Goal: Check status: Check status

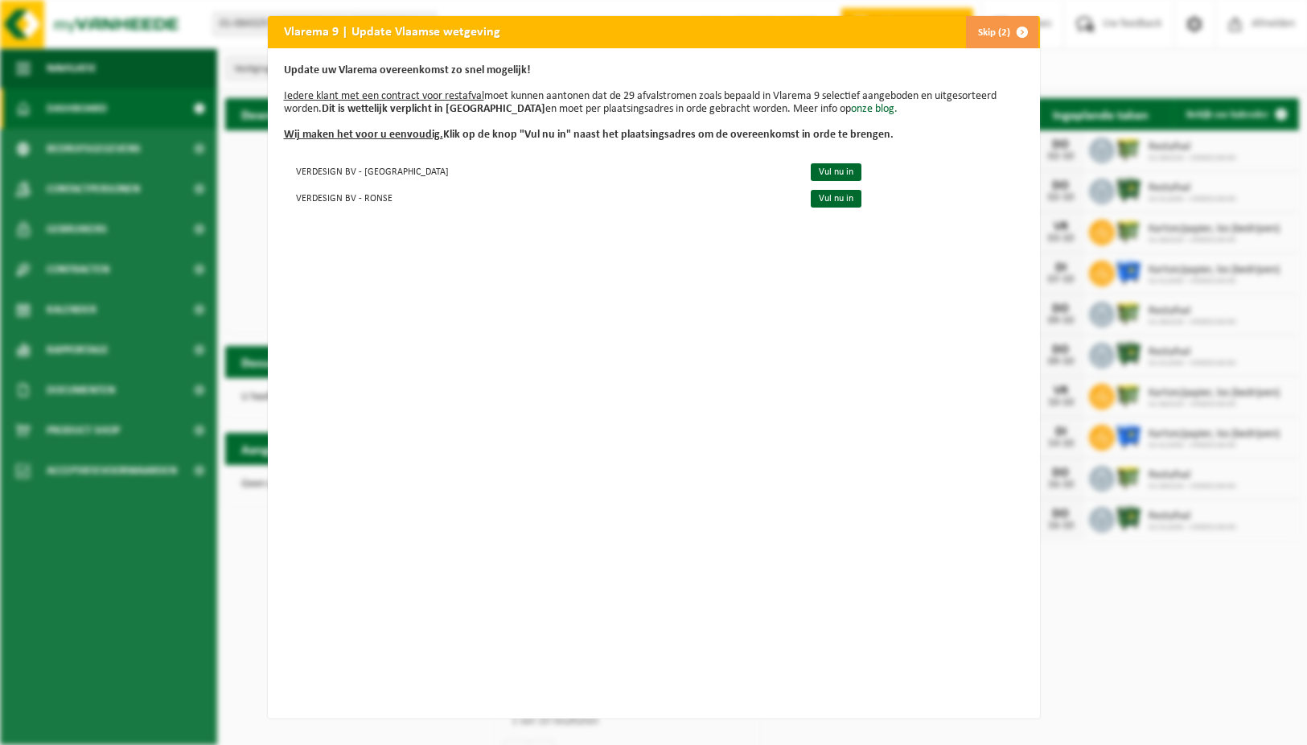
click at [995, 36] on button "Skip (2)" at bounding box center [1001, 32] width 73 height 32
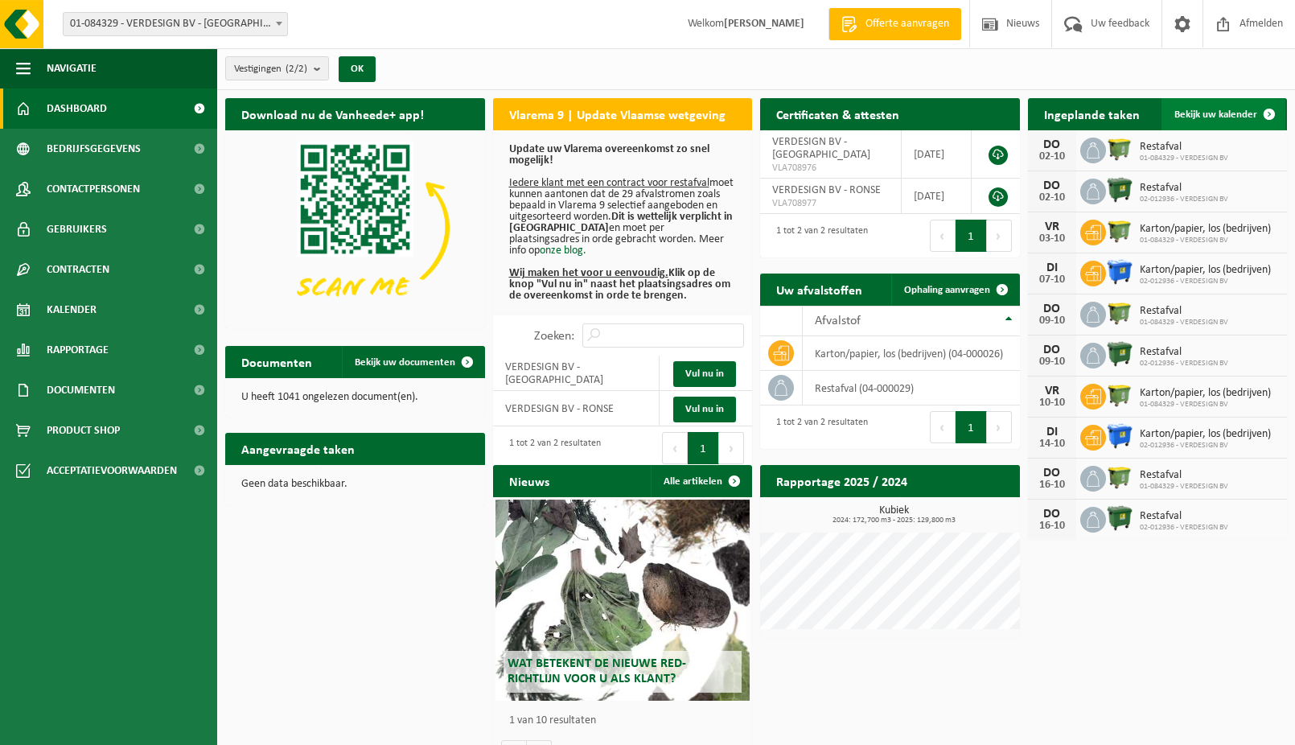
click at [1217, 109] on span "Bekijk uw kalender" at bounding box center [1215, 114] width 83 height 10
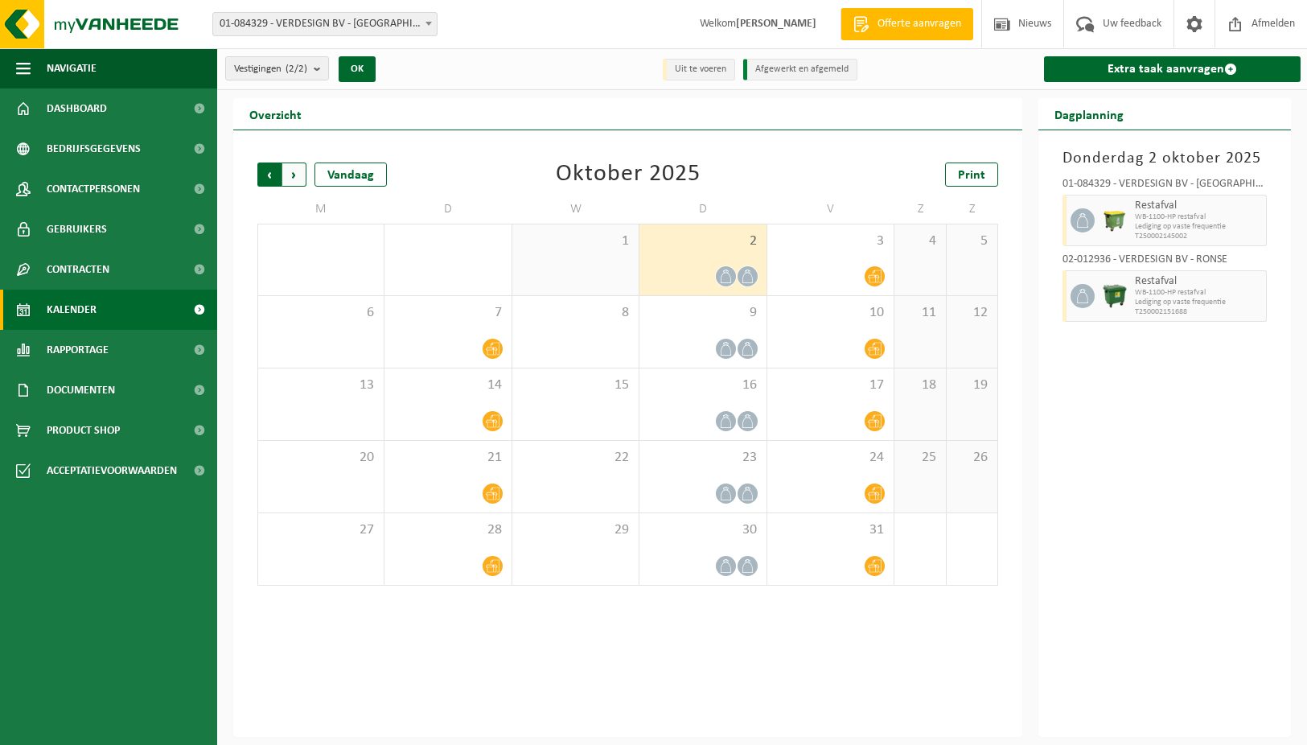
click at [294, 174] on span "Volgende" at bounding box center [294, 174] width 24 height 24
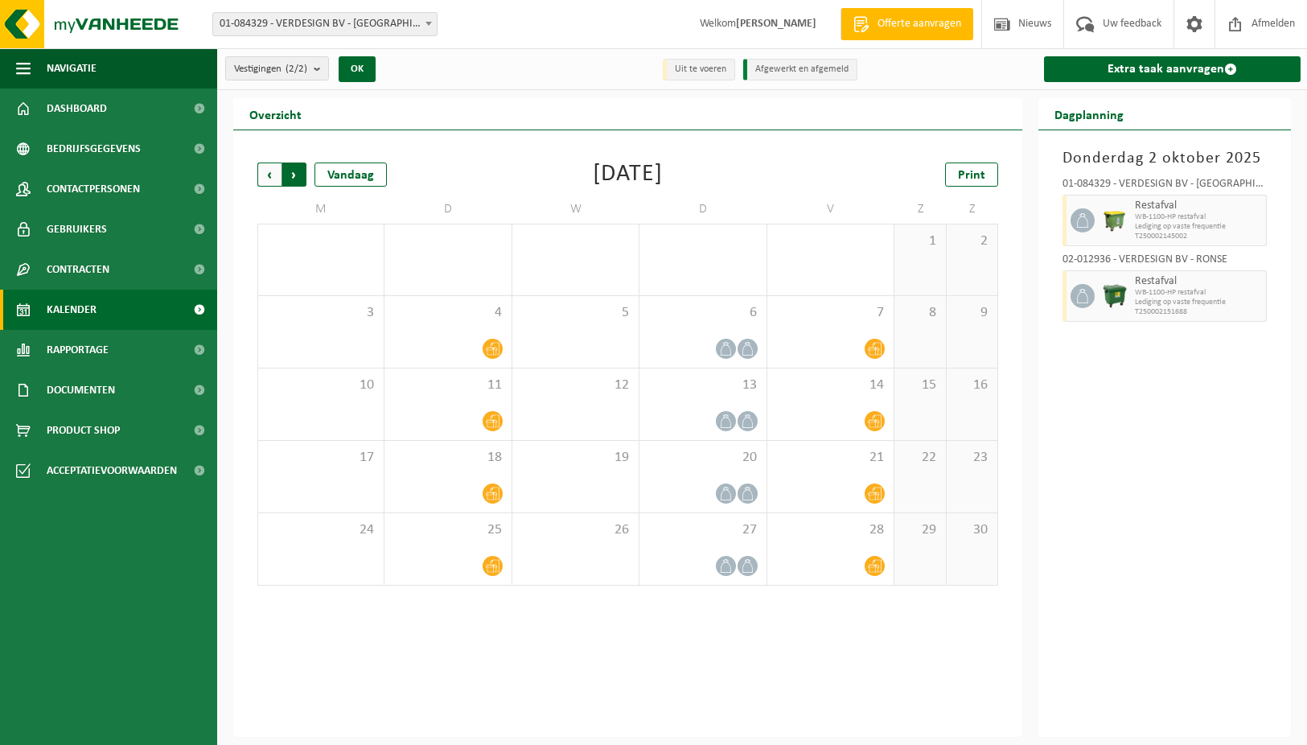
click at [265, 175] on span "Vorige" at bounding box center [269, 174] width 24 height 24
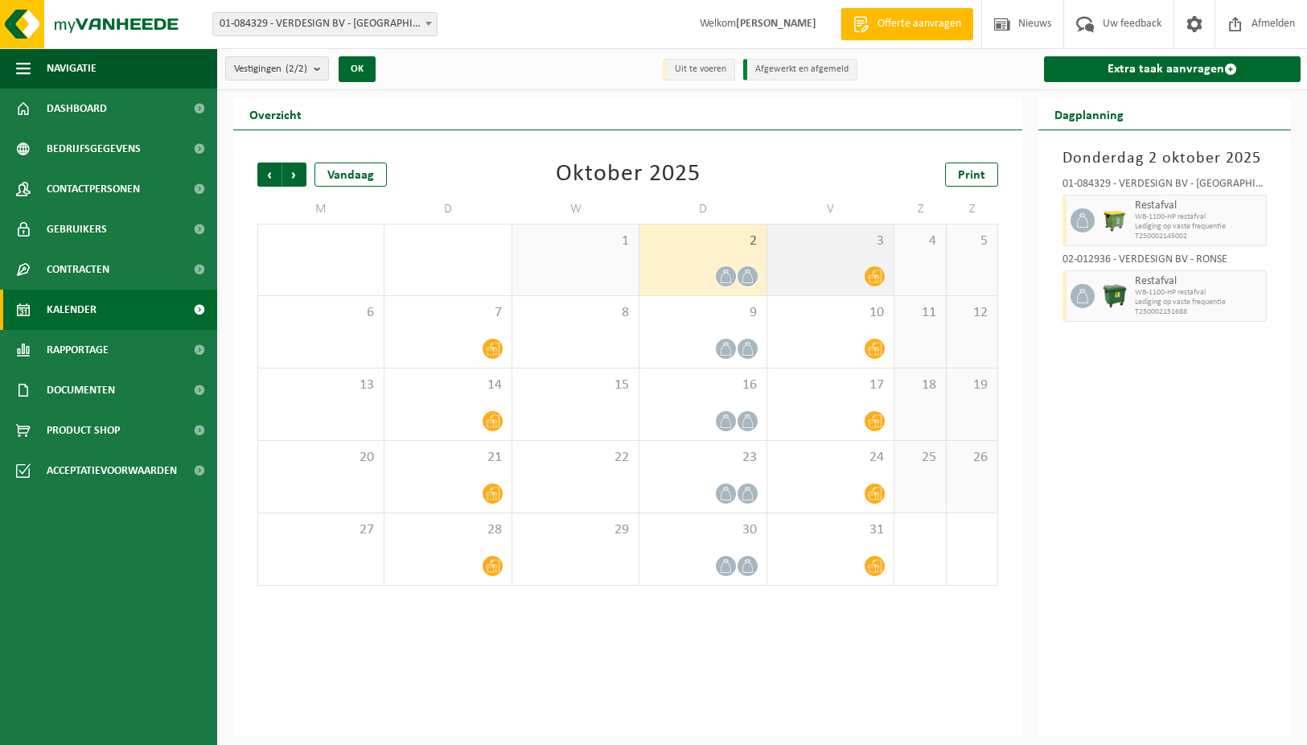
click at [873, 278] on icon at bounding box center [875, 276] width 14 height 14
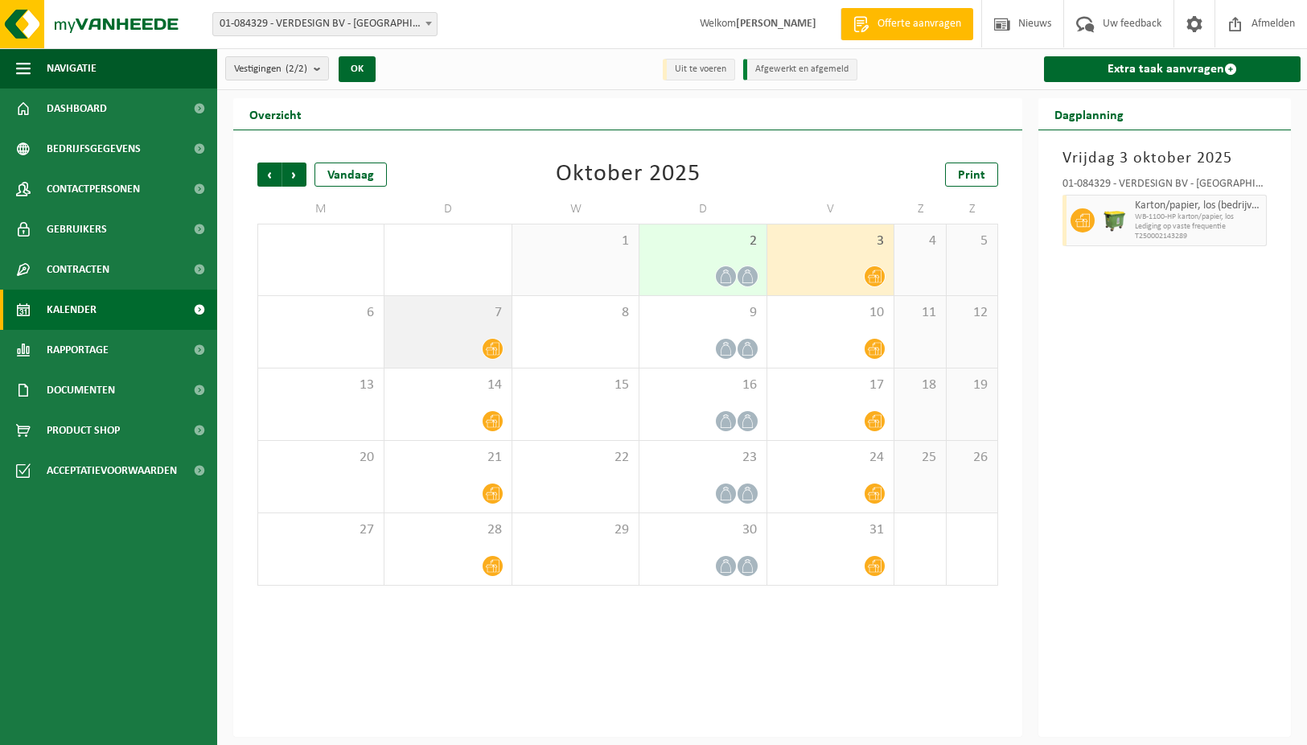
click at [498, 350] on icon at bounding box center [493, 349] width 14 height 14
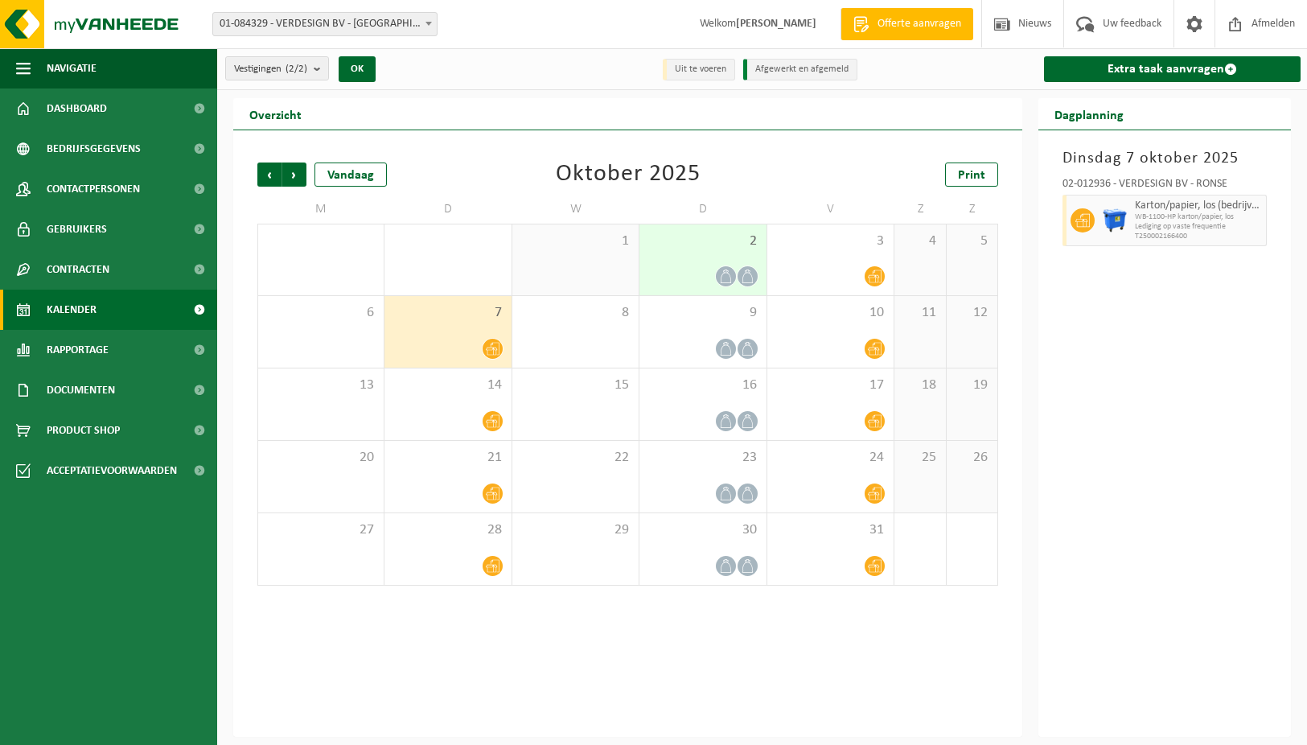
click at [725, 277] on icon at bounding box center [726, 276] width 14 height 14
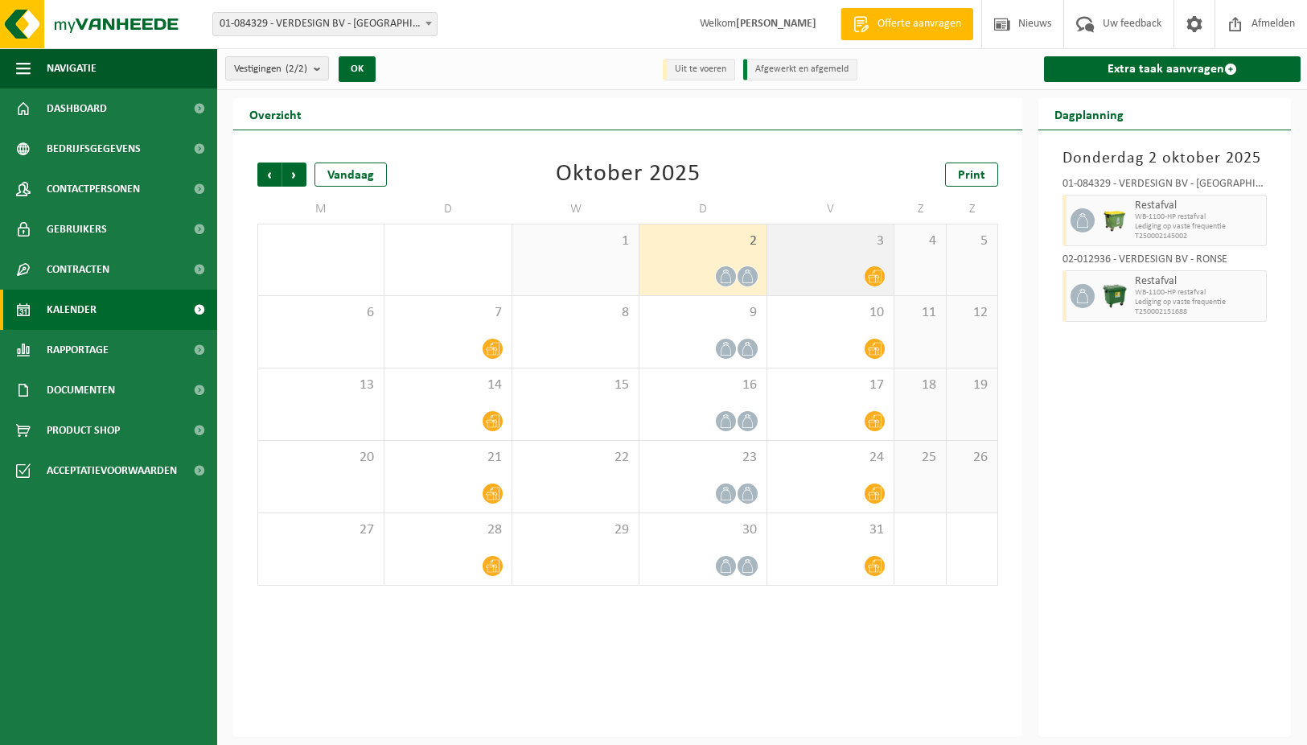
click at [878, 277] on icon at bounding box center [875, 276] width 14 height 13
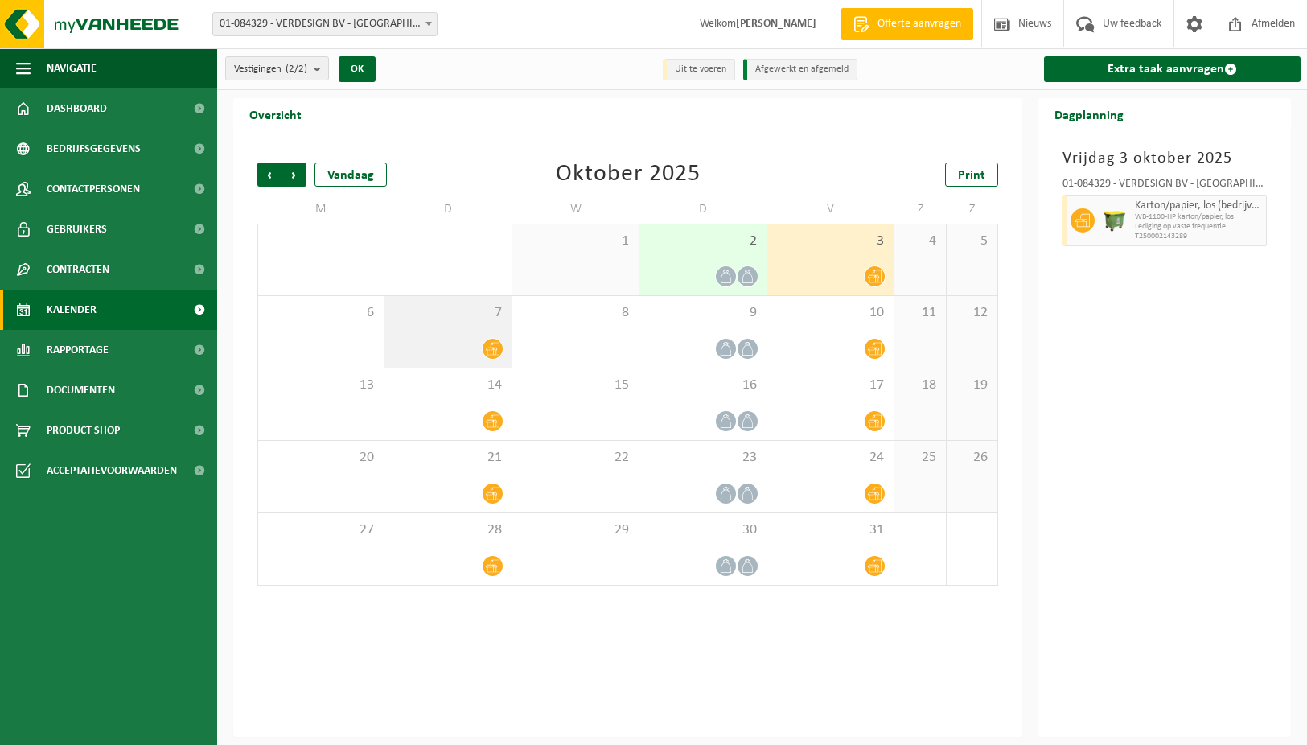
click at [490, 349] on icon at bounding box center [493, 349] width 14 height 13
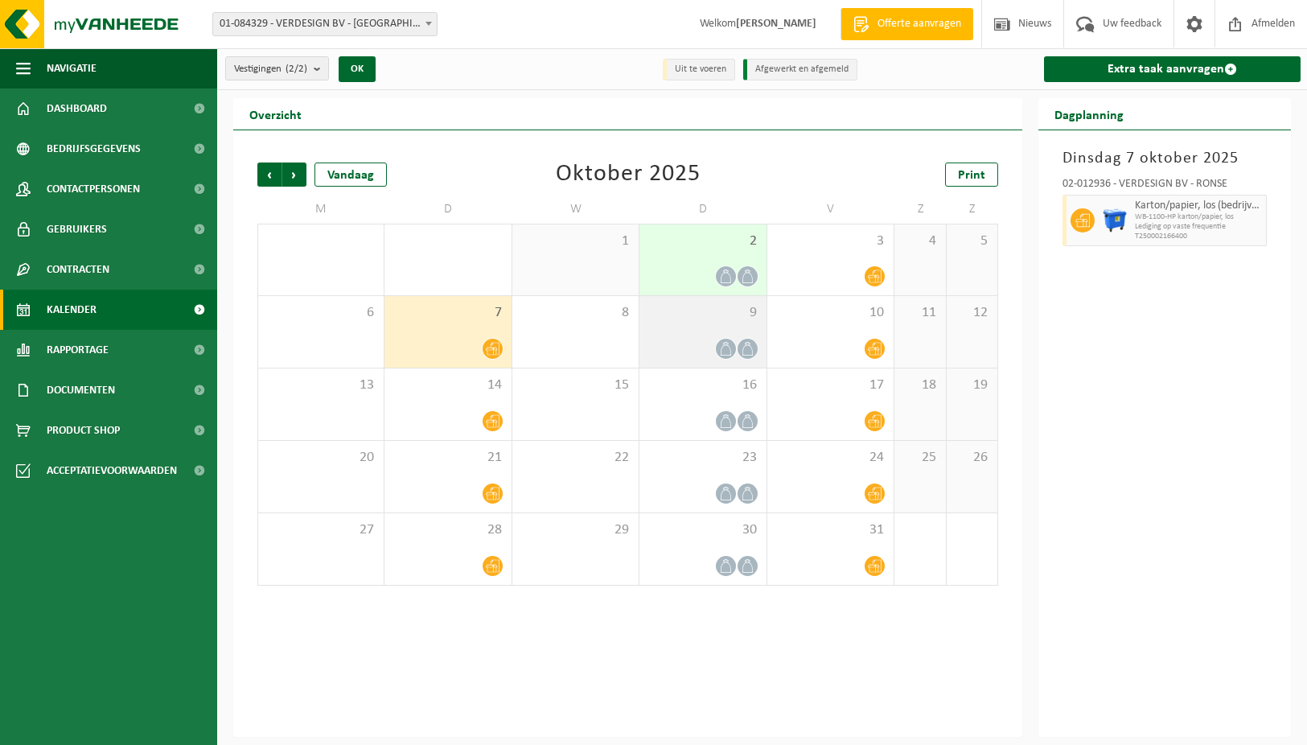
click at [724, 351] on icon at bounding box center [726, 349] width 14 height 14
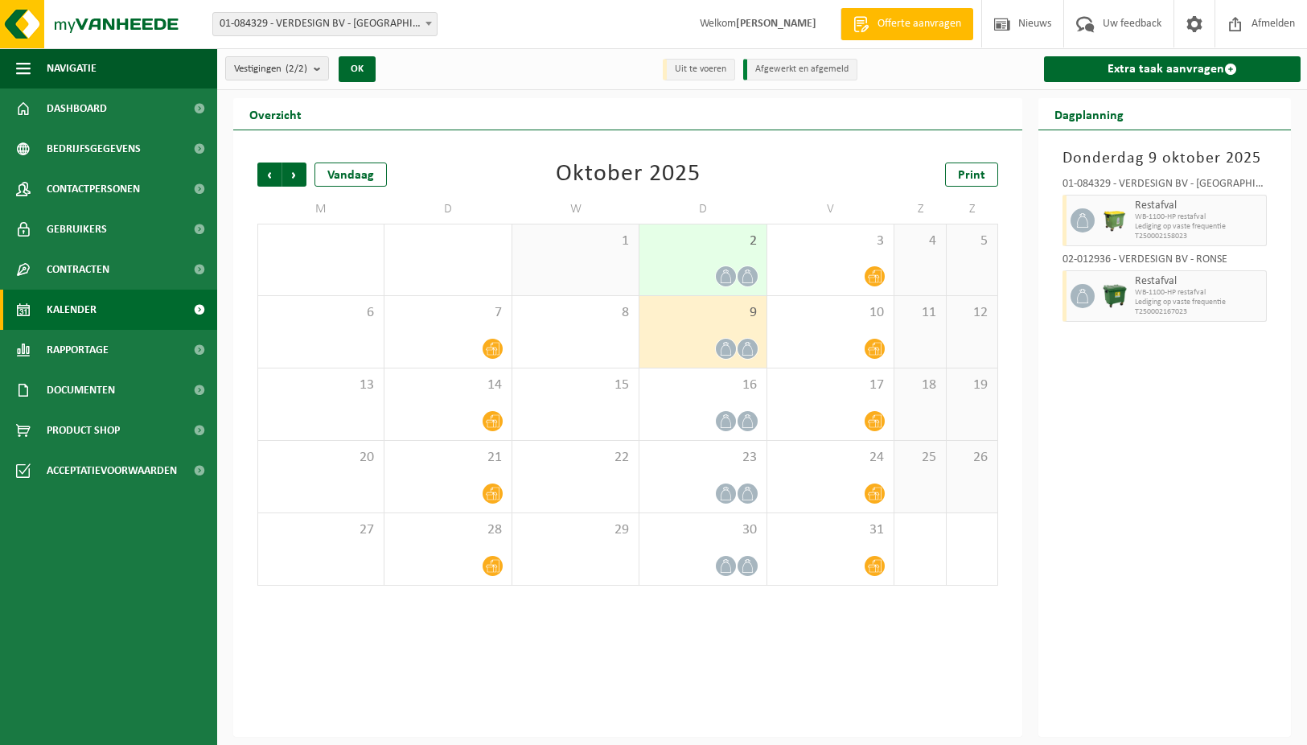
click at [746, 350] on icon at bounding box center [748, 349] width 14 height 14
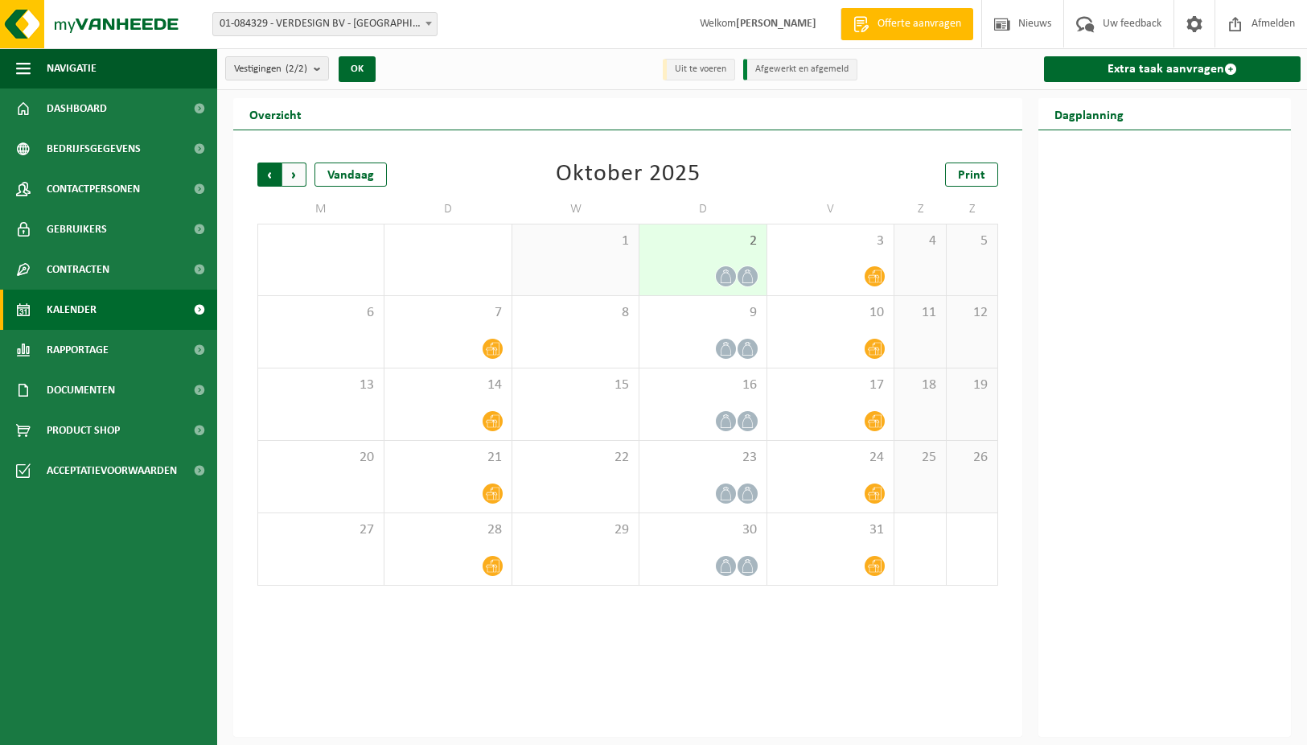
click at [295, 173] on span "Volgende" at bounding box center [294, 174] width 24 height 24
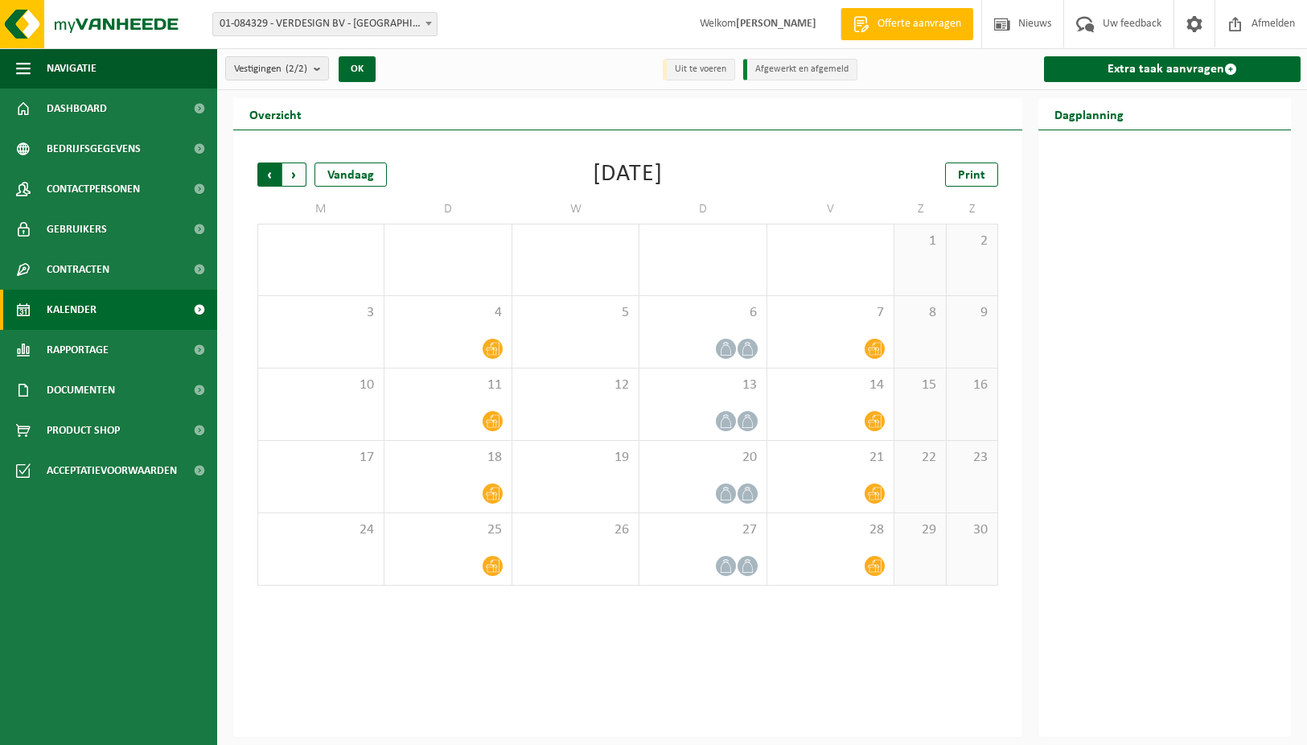
click at [298, 173] on span "Volgende" at bounding box center [294, 174] width 24 height 24
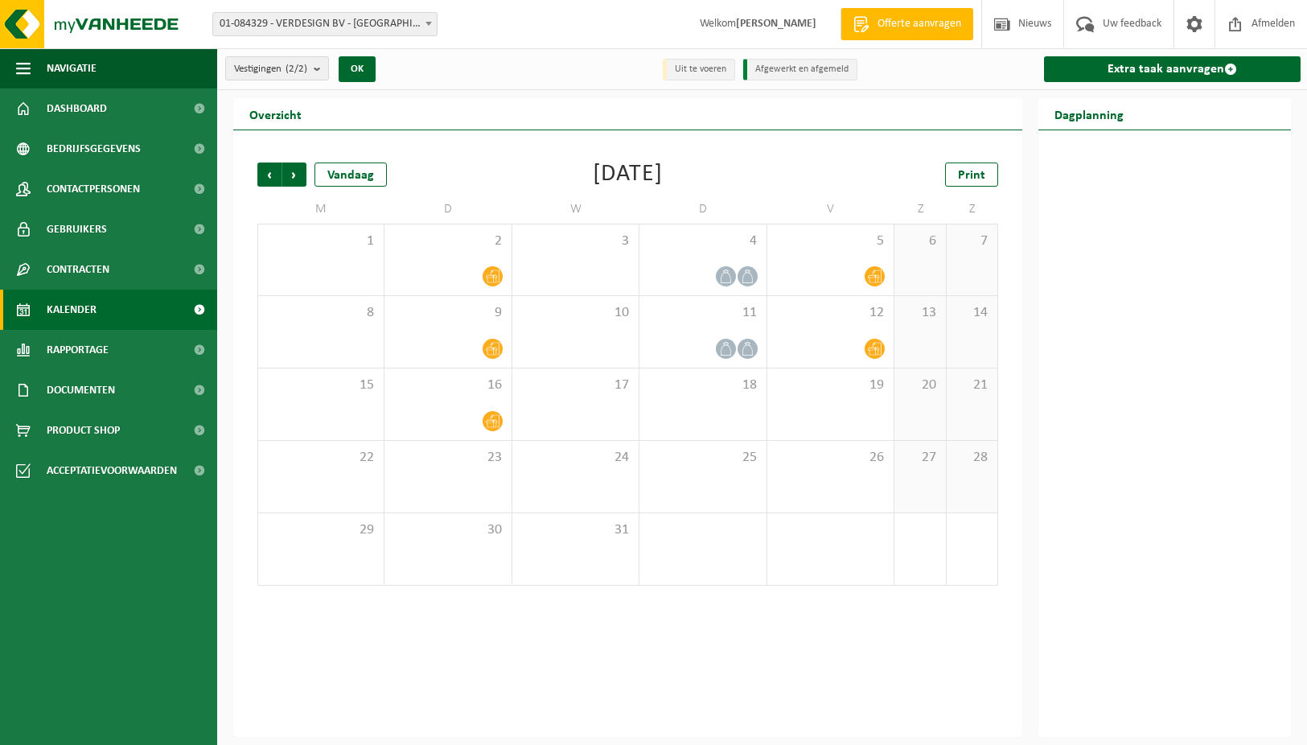
click at [298, 173] on span "Volgende" at bounding box center [294, 174] width 24 height 24
click at [266, 174] on span "Vorige" at bounding box center [269, 174] width 24 height 24
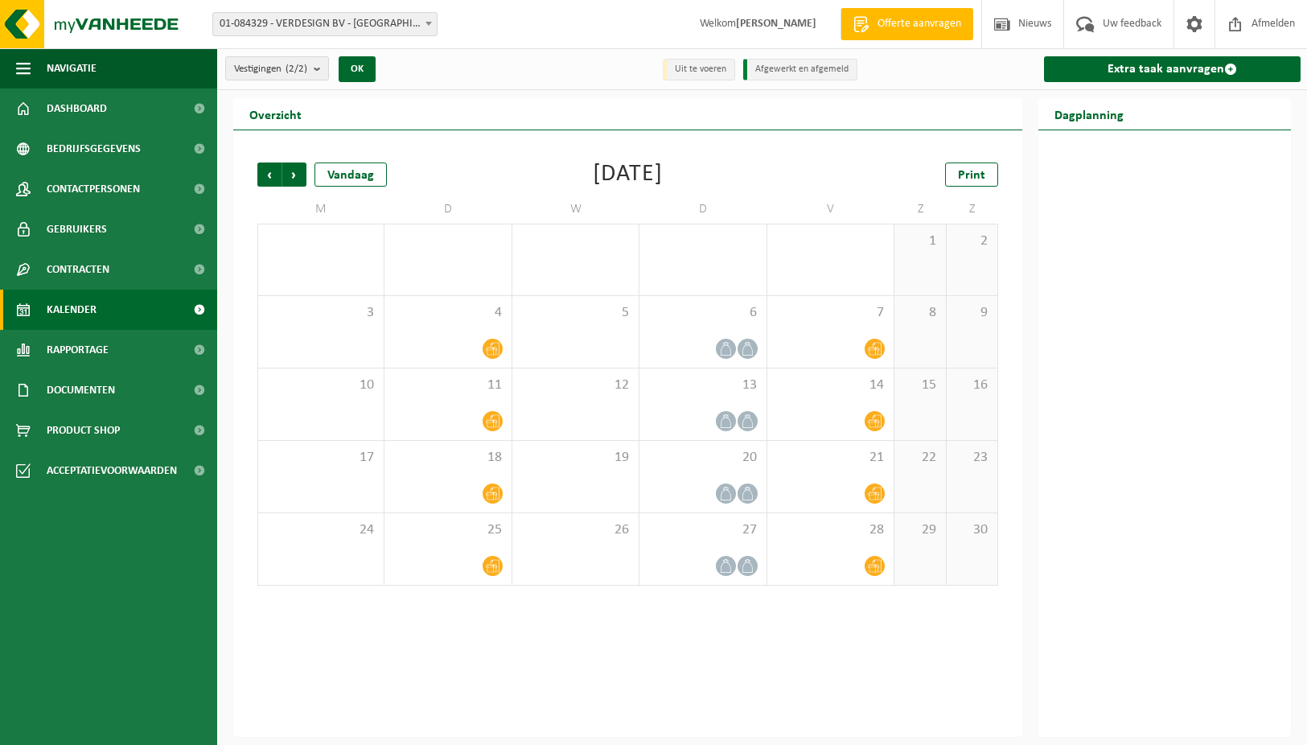
click at [266, 174] on span "Vorige" at bounding box center [269, 174] width 24 height 24
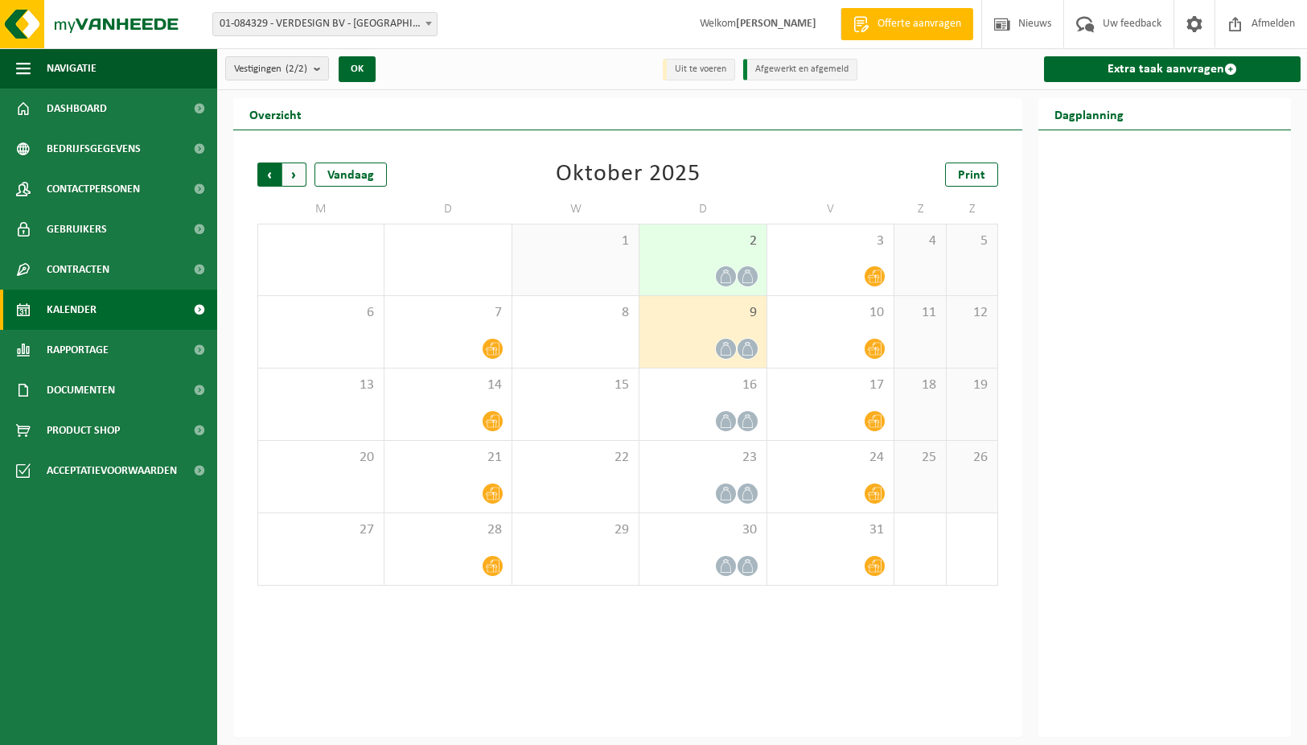
click at [297, 175] on span "Volgende" at bounding box center [294, 174] width 24 height 24
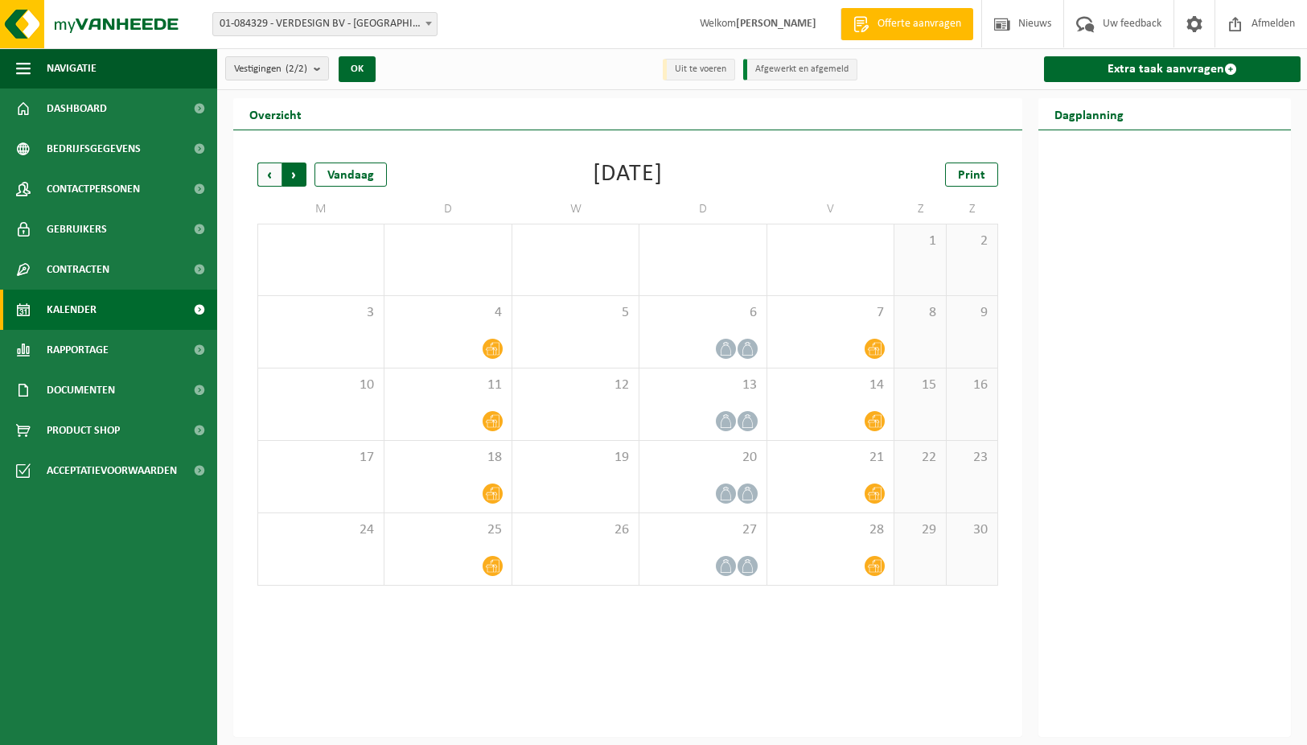
click at [274, 175] on span "Vorige" at bounding box center [269, 174] width 24 height 24
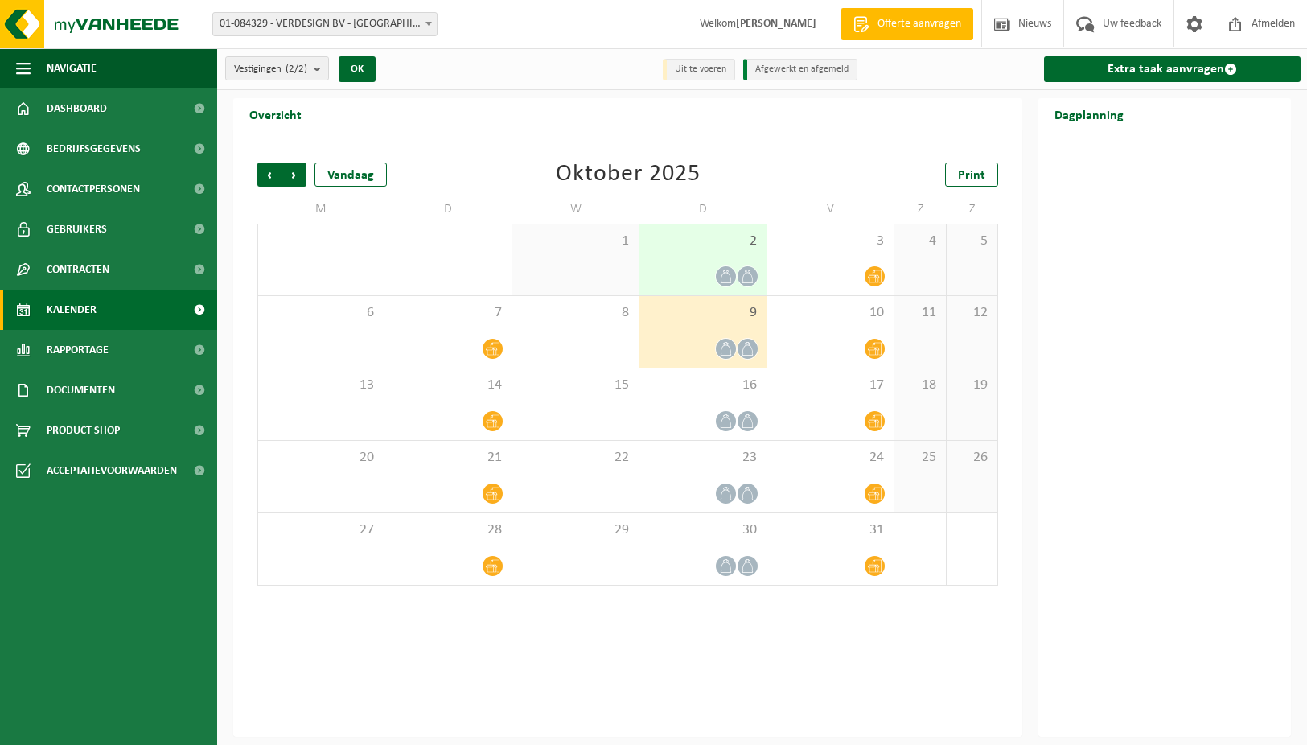
click at [750, 274] on icon at bounding box center [748, 276] width 14 height 14
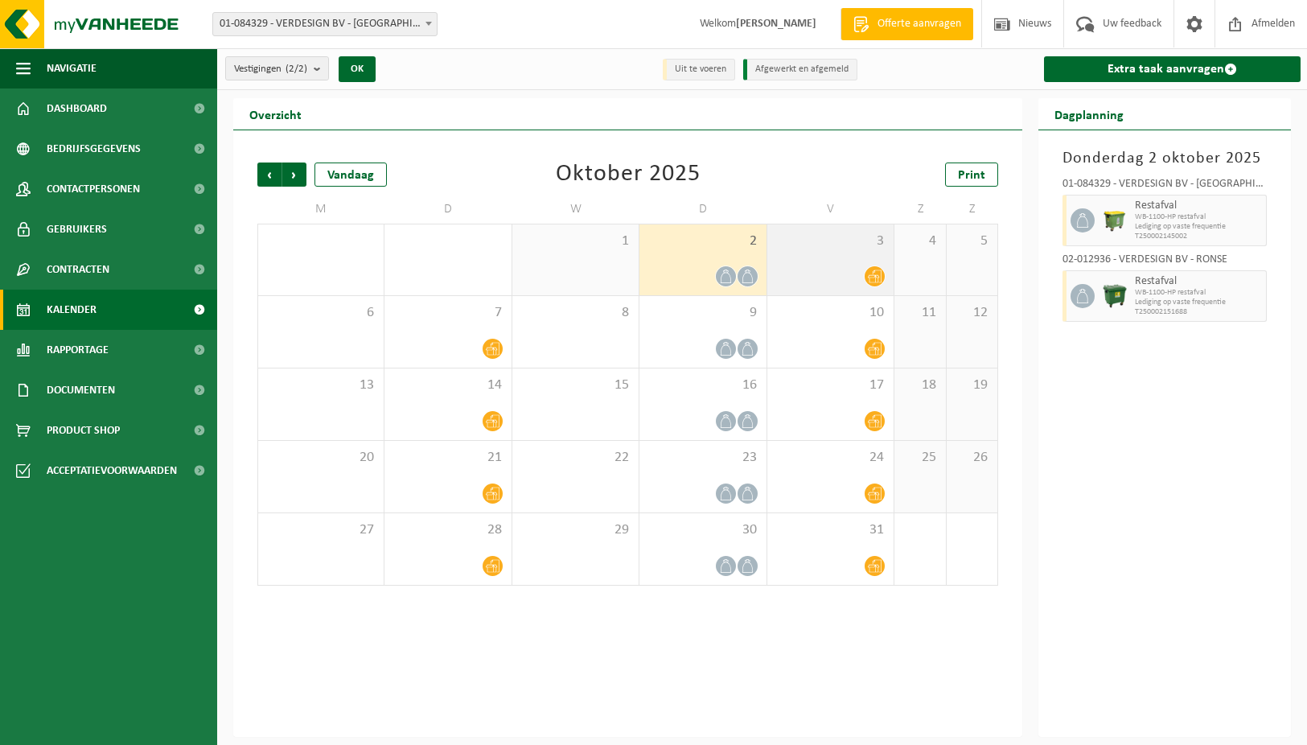
click at [872, 273] on icon at bounding box center [875, 276] width 14 height 14
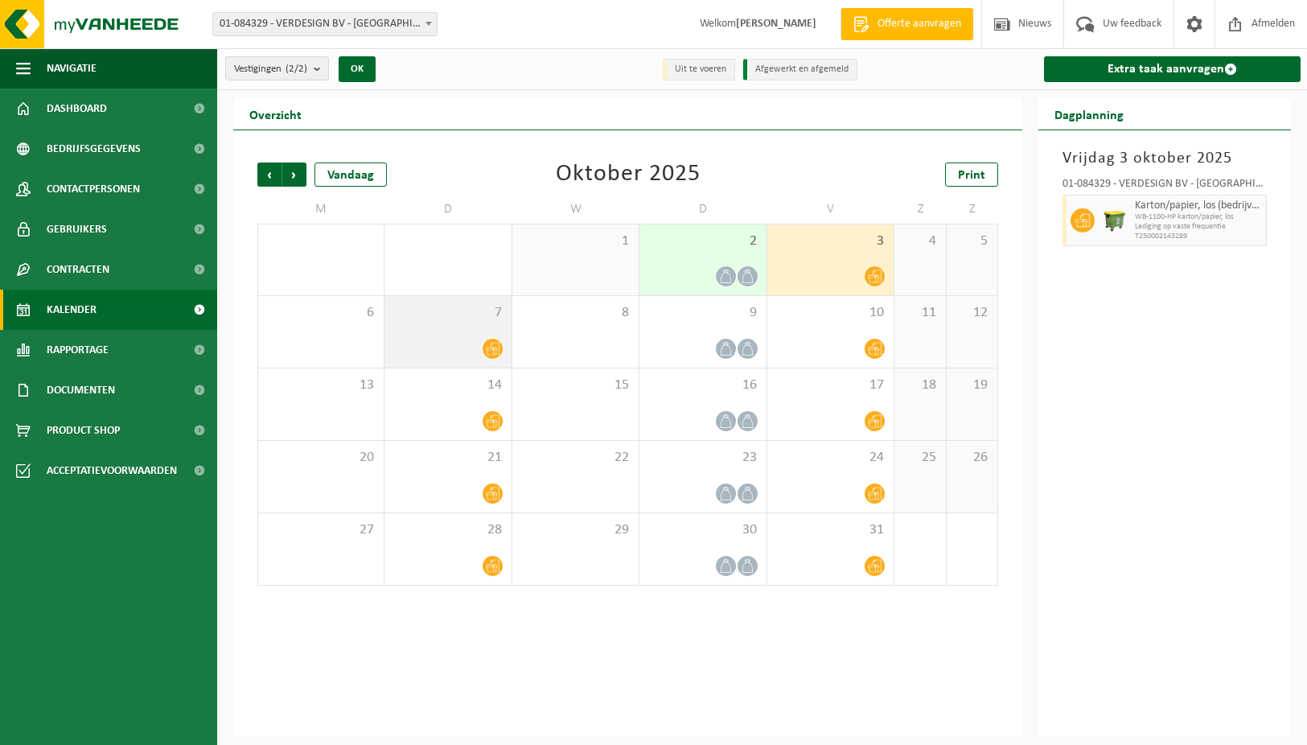
click at [491, 344] on icon at bounding box center [493, 349] width 14 height 14
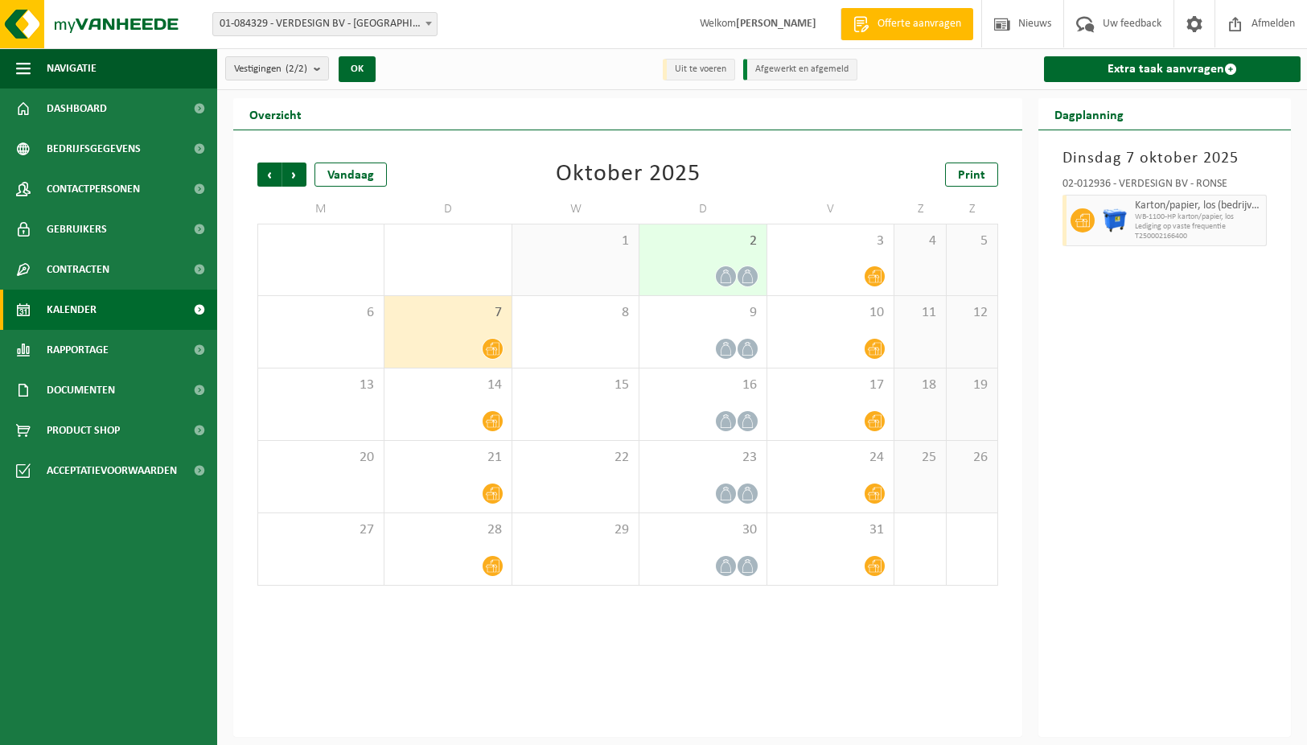
click at [494, 347] on icon at bounding box center [493, 349] width 14 height 13
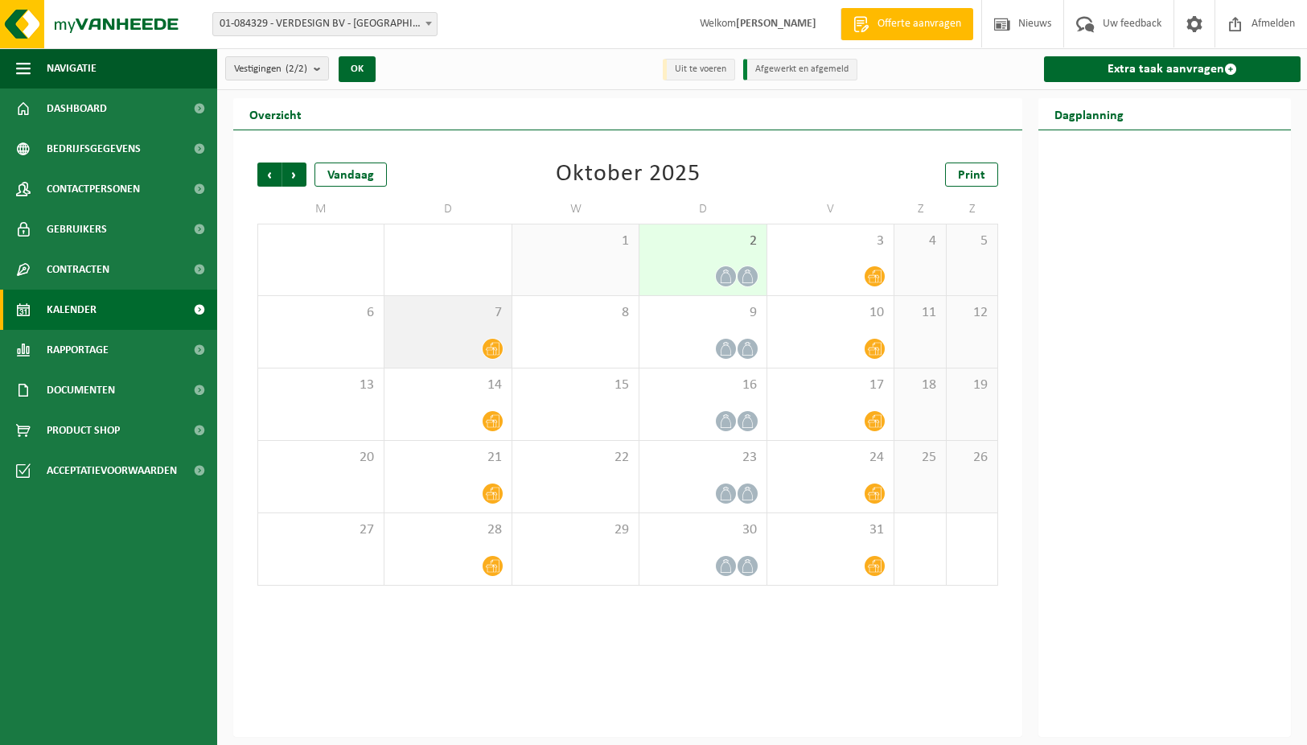
click at [494, 347] on icon at bounding box center [493, 349] width 14 height 13
